Goal: Browse casually

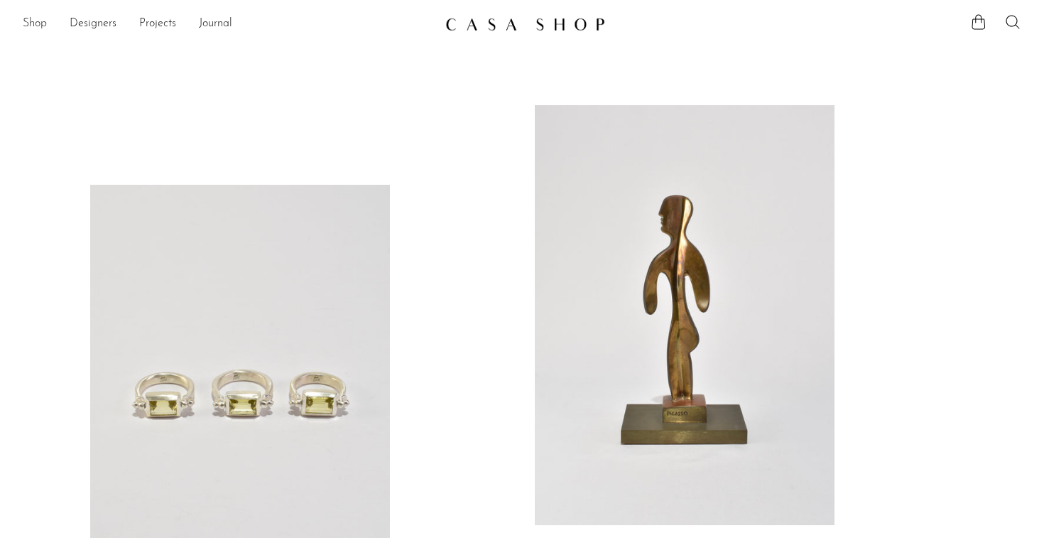
click at [29, 27] on link "Shop" at bounding box center [35, 24] width 24 height 18
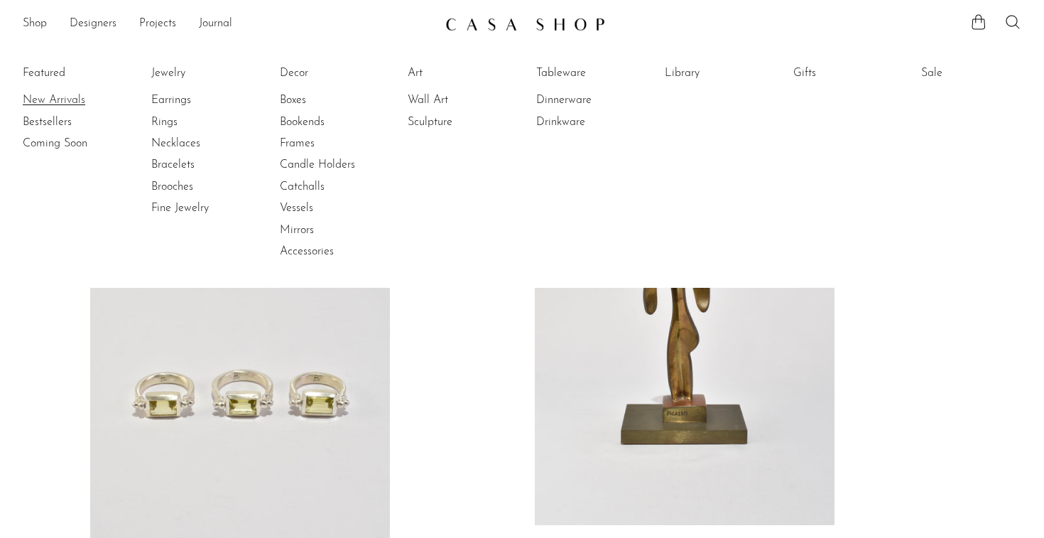
click at [59, 99] on link "New Arrivals" at bounding box center [76, 100] width 107 height 16
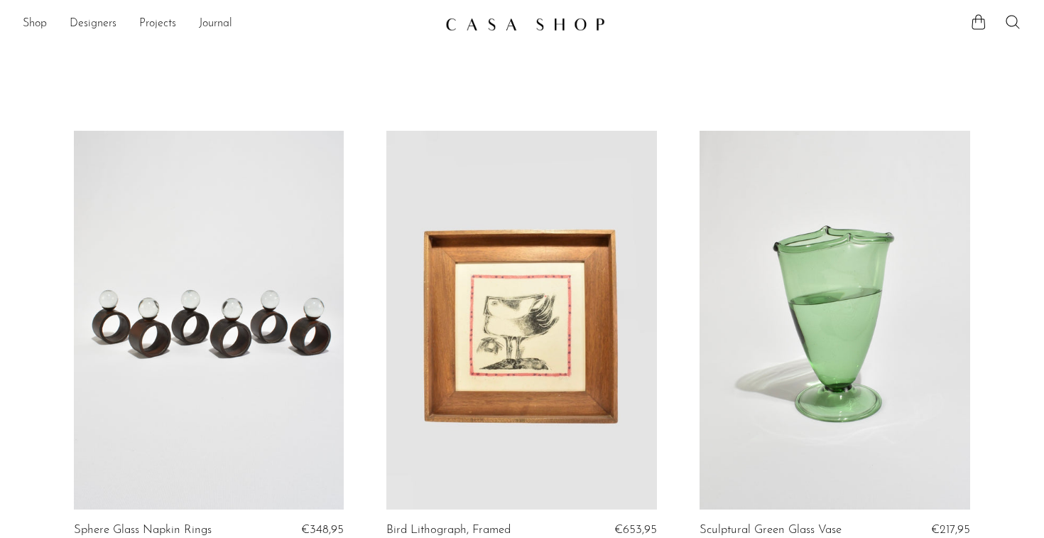
click at [566, 26] on img at bounding box center [525, 24] width 160 height 14
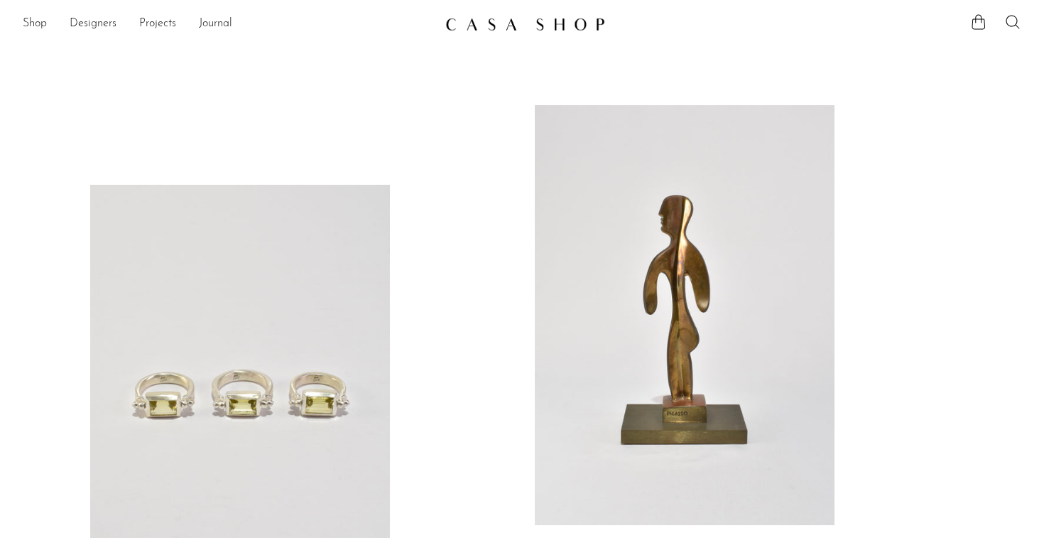
drag, startPoint x: 249, startPoint y: 27, endPoint x: 194, endPoint y: 23, distance: 54.8
click at [194, 23] on ul "Shop Featured New Arrivals Bestsellers Coming Soon Jewelry Jewelry All Earrings…" at bounding box center [228, 24] width 411 height 24
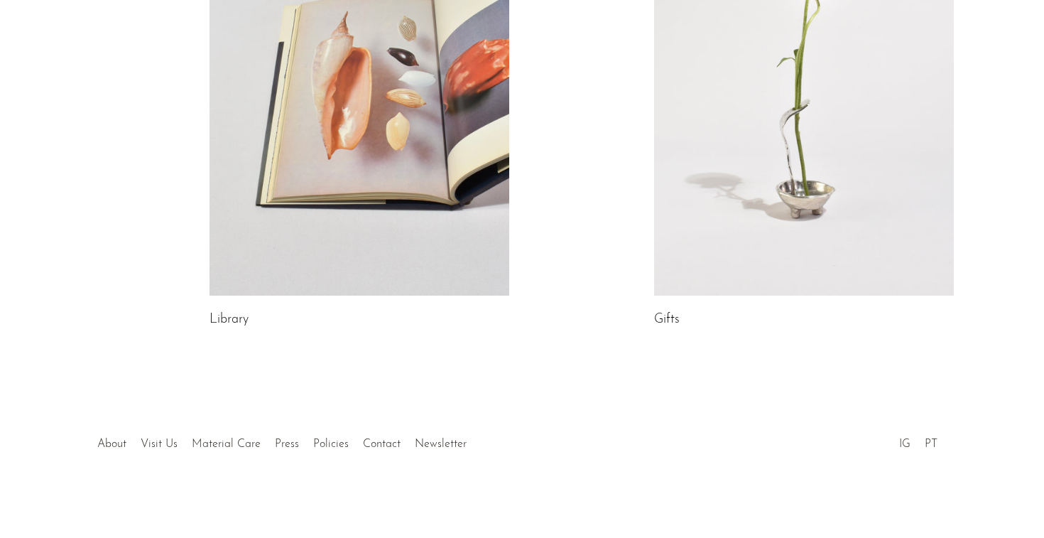
scroll to position [842, 0]
click at [285, 442] on link "Press" at bounding box center [287, 444] width 24 height 11
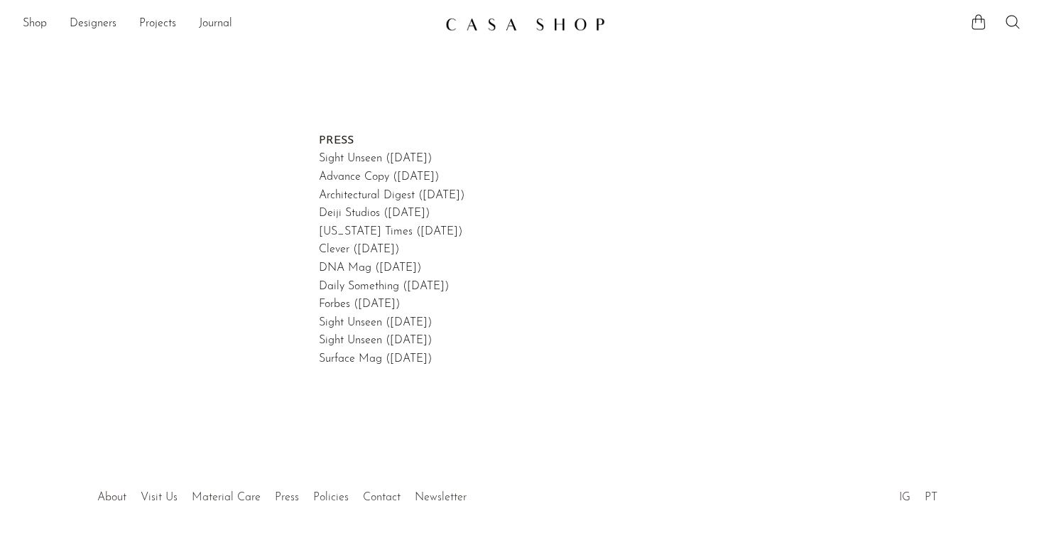
click at [444, 492] on div at bounding box center [522, 482] width 273 height 50
click at [438, 493] on div at bounding box center [522, 482] width 273 height 50
click at [564, 36] on link at bounding box center [521, 24] width 153 height 26
